Goal: Find specific page/section

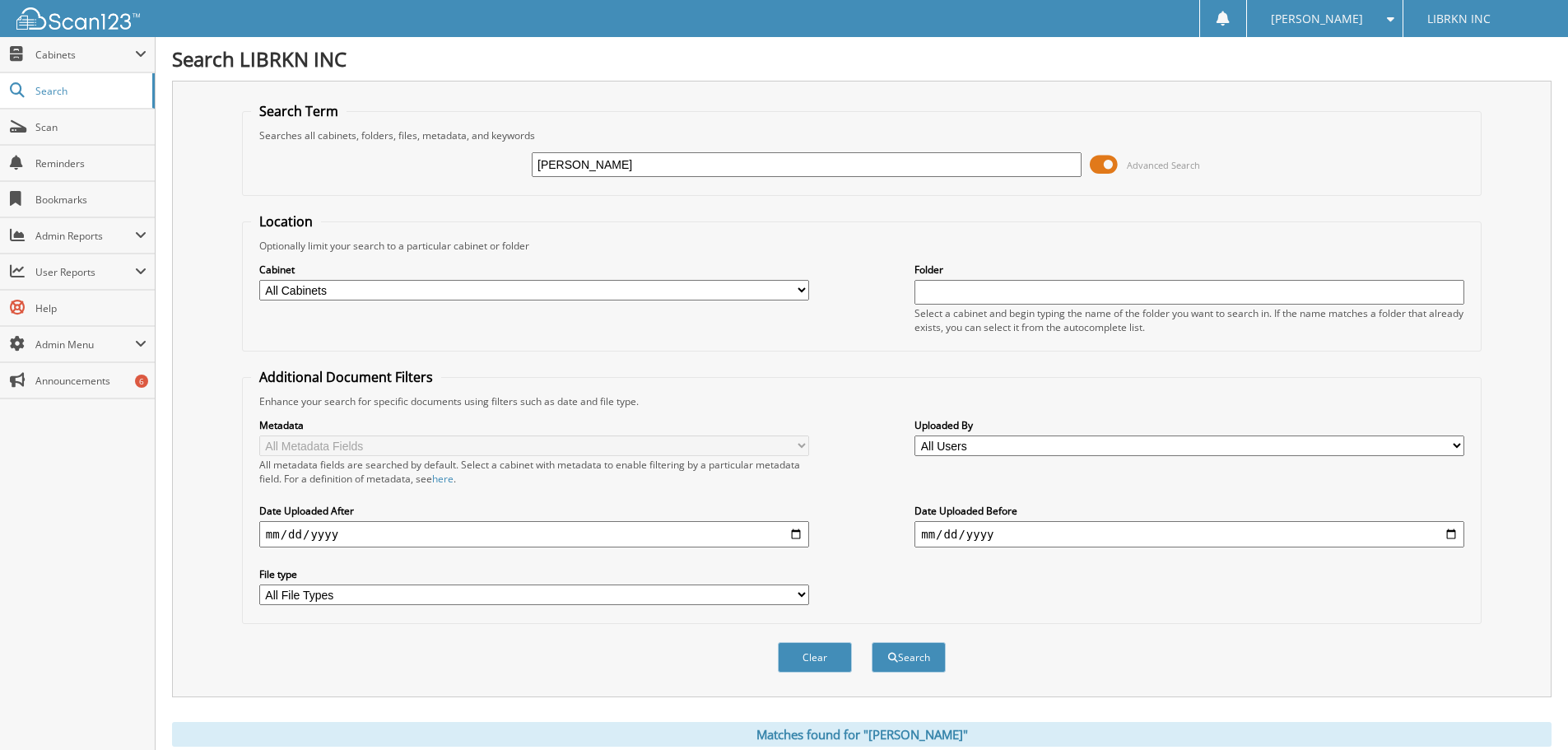
drag, startPoint x: 580, startPoint y: 167, endPoint x: 467, endPoint y: 165, distance: 113.0
click at [467, 165] on div "cargill Advanced Search" at bounding box center [861, 164] width 1221 height 45
type input "251357"
click at [872, 643] on button "Search" at bounding box center [909, 657] width 74 height 31
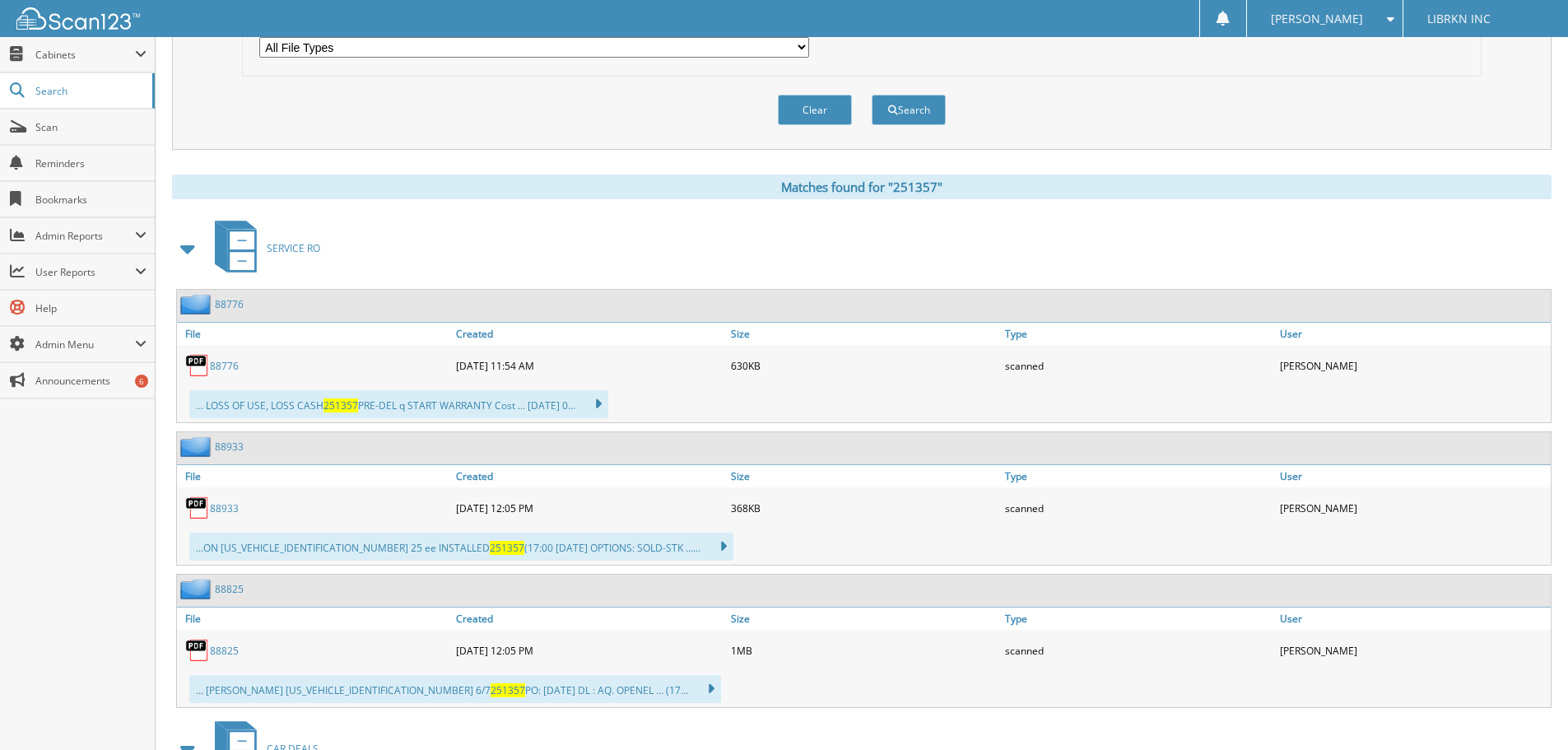
scroll to position [762, 0]
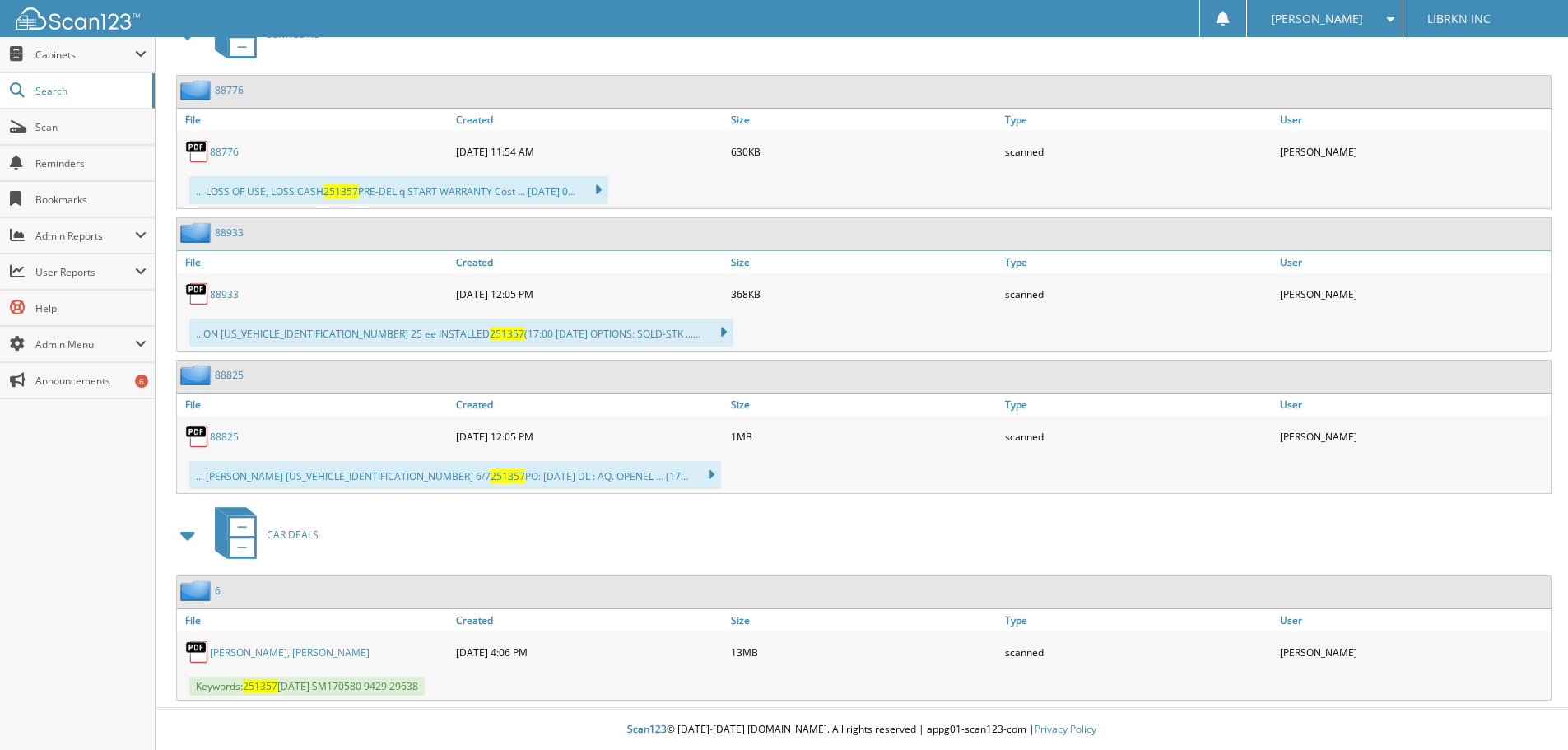
click at [252, 654] on link "[PERSON_NAME], [PERSON_NAME]" at bounding box center [289, 653] width 159 height 14
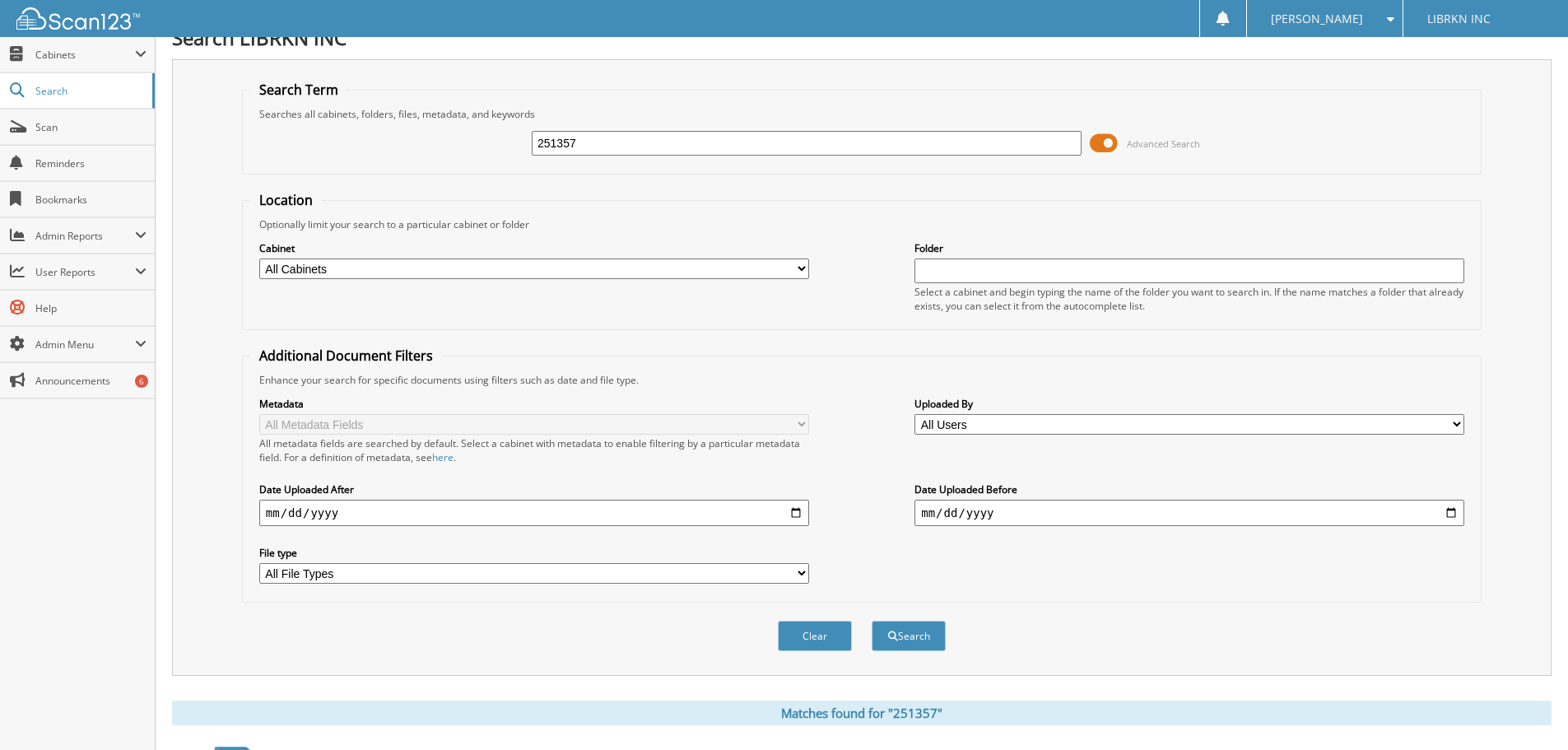
scroll to position [0, 0]
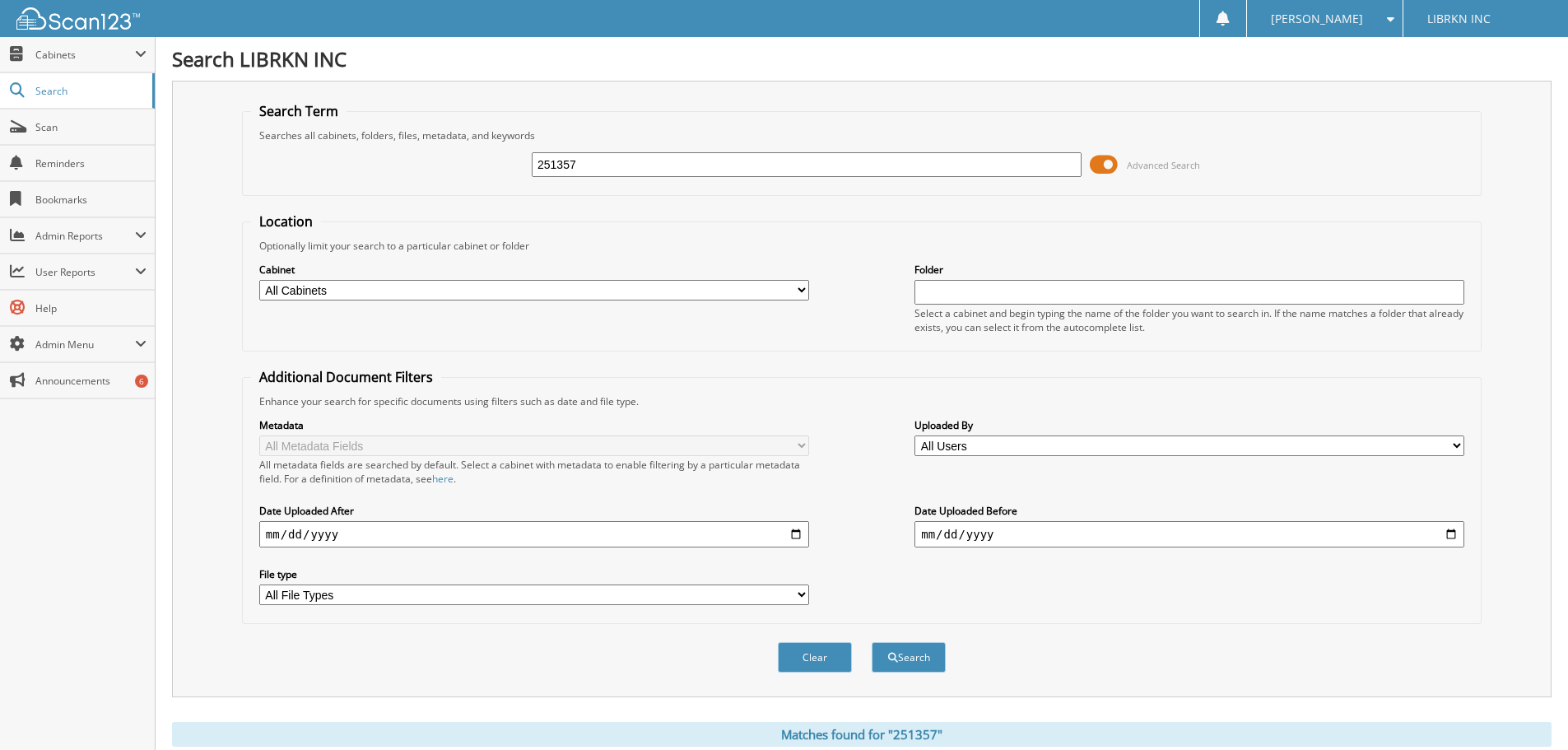
drag, startPoint x: 596, startPoint y: 163, endPoint x: 473, endPoint y: 169, distance: 123.1
click at [473, 169] on div "251357 Advanced Search" at bounding box center [861, 164] width 1221 height 45
type input "[PERSON_NAME]"
click at [872, 643] on button "Search" at bounding box center [909, 657] width 74 height 31
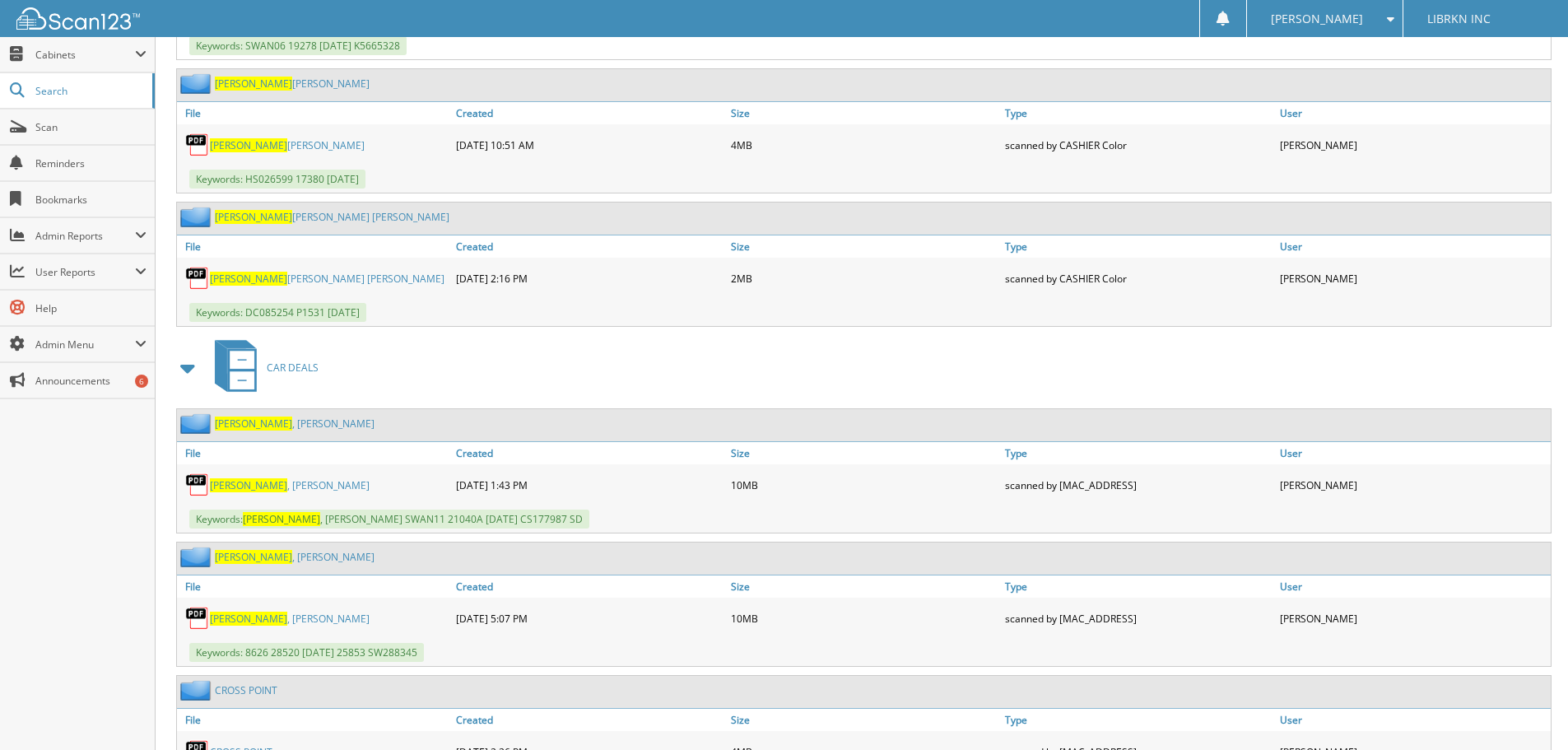
scroll to position [1400, 0]
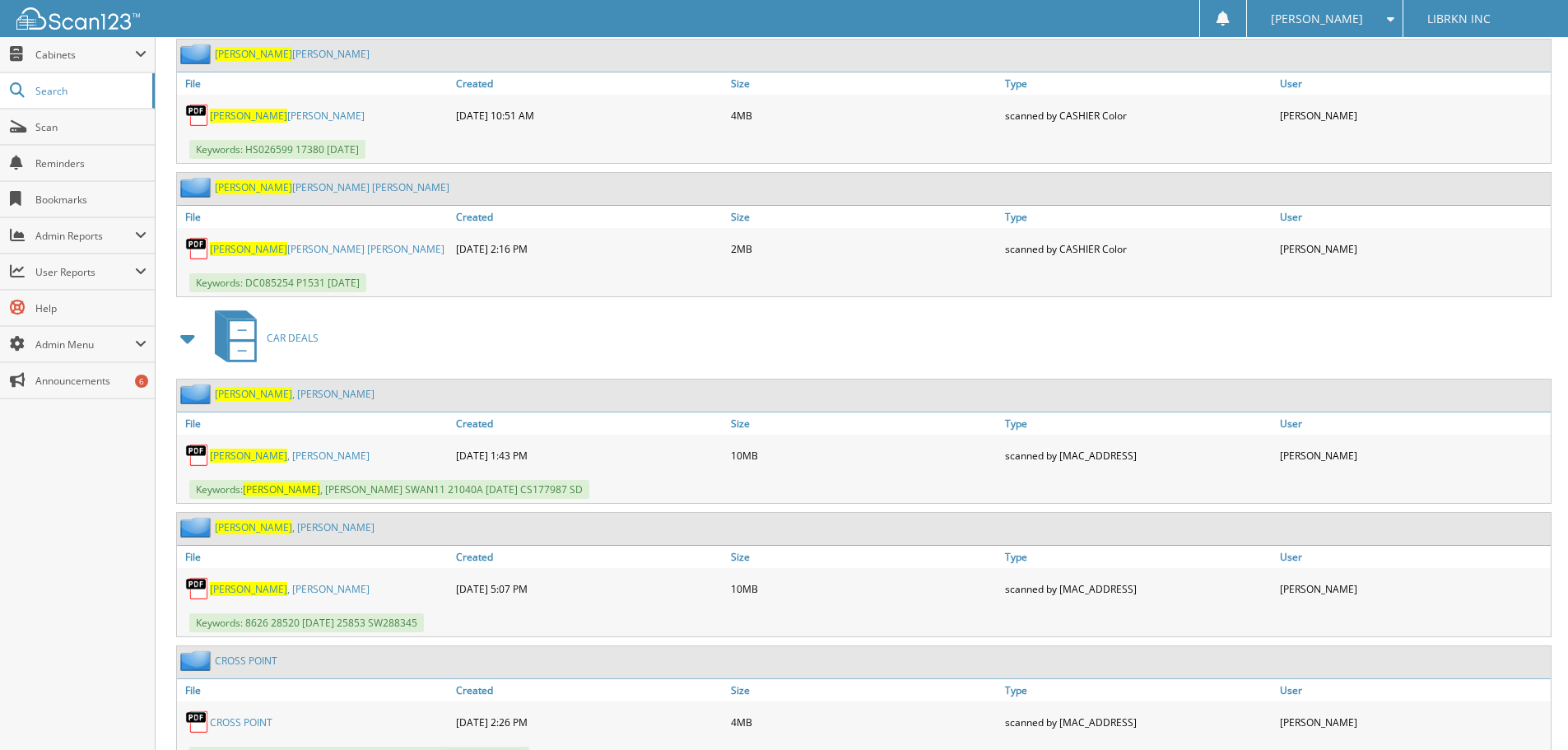
click at [229, 587] on span "[PERSON_NAME]" at bounding box center [249, 589] width 78 height 14
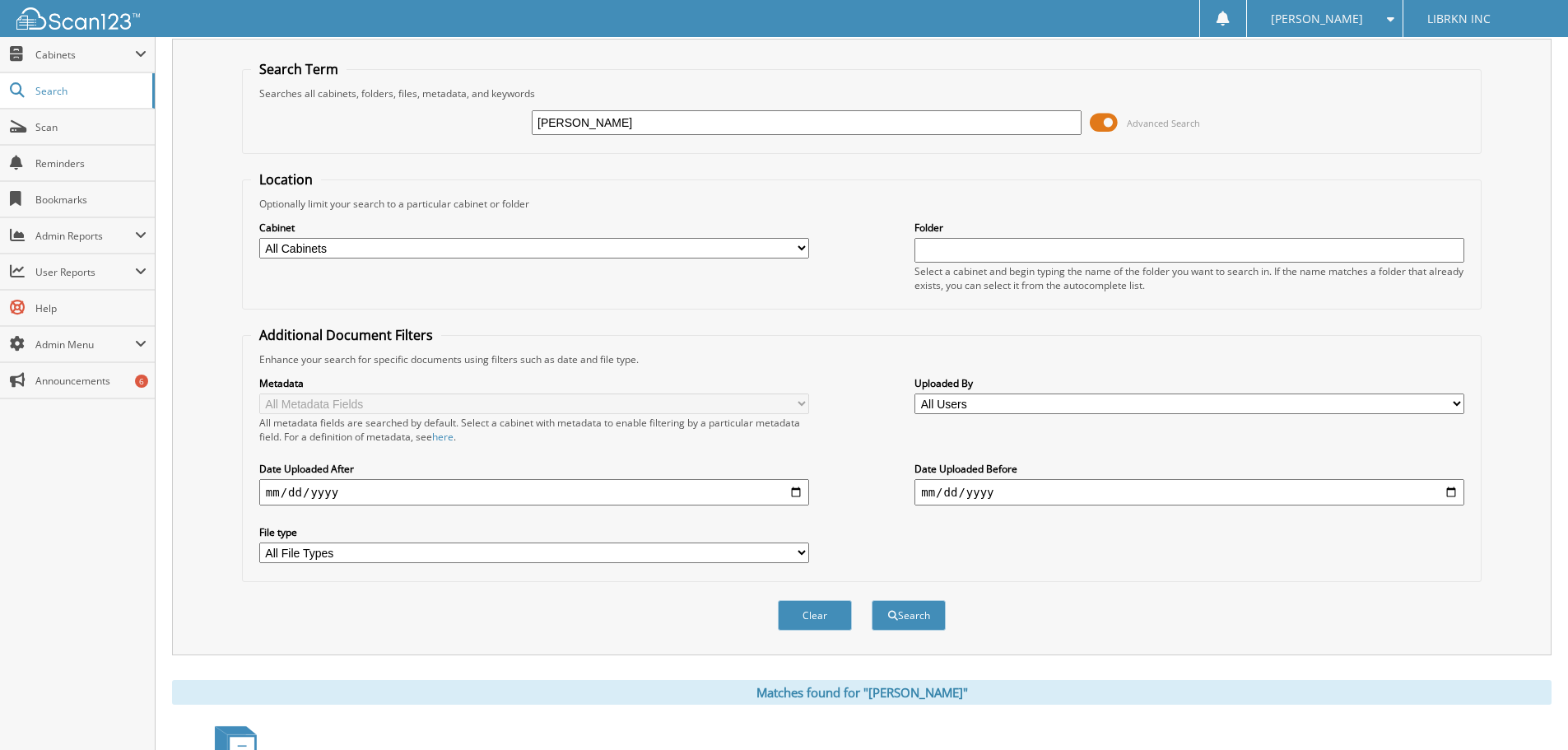
scroll to position [0, 0]
